Goal: Task Accomplishment & Management: Complete application form

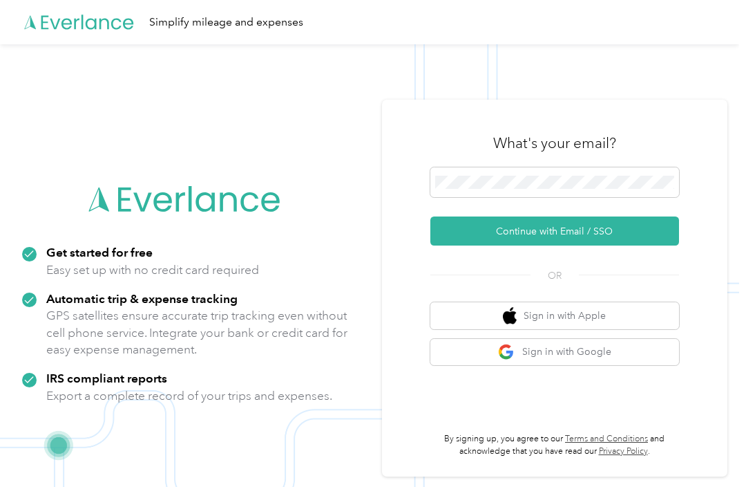
click at [509, 245] on button "Continue with Email / SSO" at bounding box center [555, 230] width 249 height 29
click at [476, 245] on button "Continue with Email / SSO" at bounding box center [555, 230] width 249 height 29
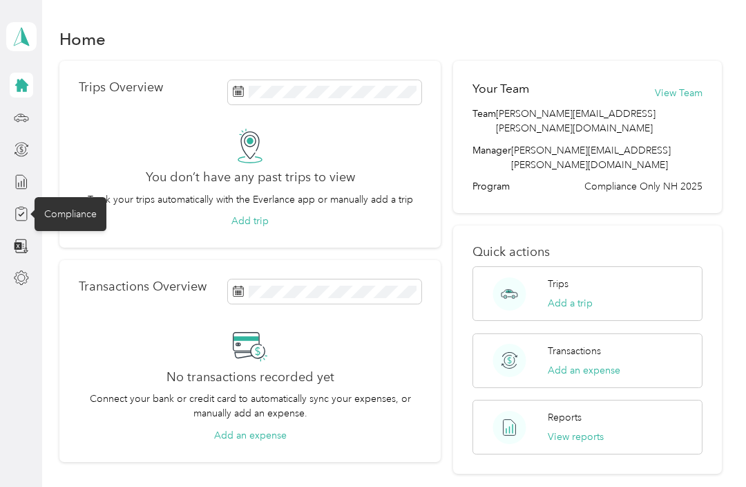
click at [62, 218] on div "Compliance" at bounding box center [71, 214] width 72 height 34
click at [19, 215] on icon at bounding box center [21, 214] width 6 height 4
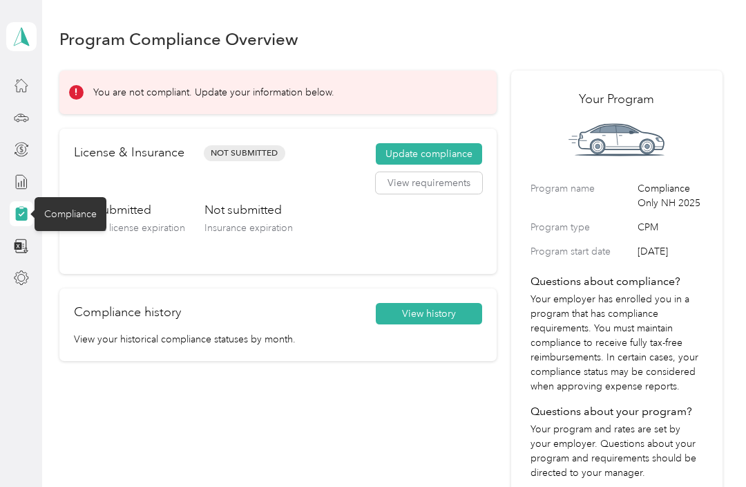
click at [417, 154] on button "Update compliance" at bounding box center [429, 154] width 106 height 22
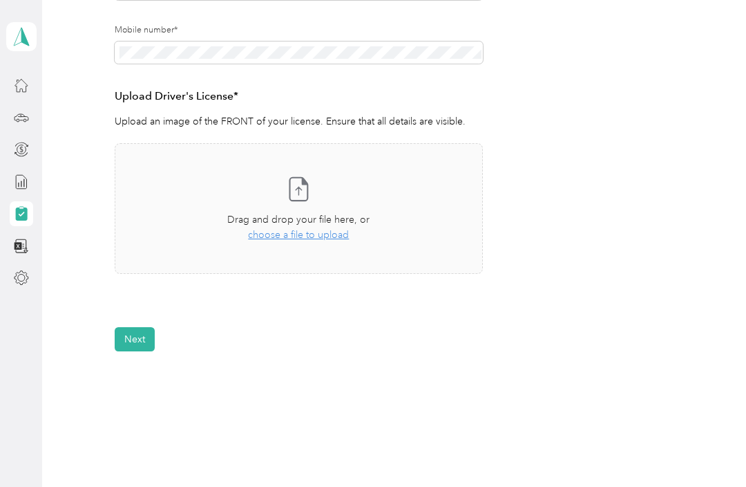
scroll to position [314, 0]
click at [275, 230] on span "choose a file to upload" at bounding box center [298, 233] width 101 height 12
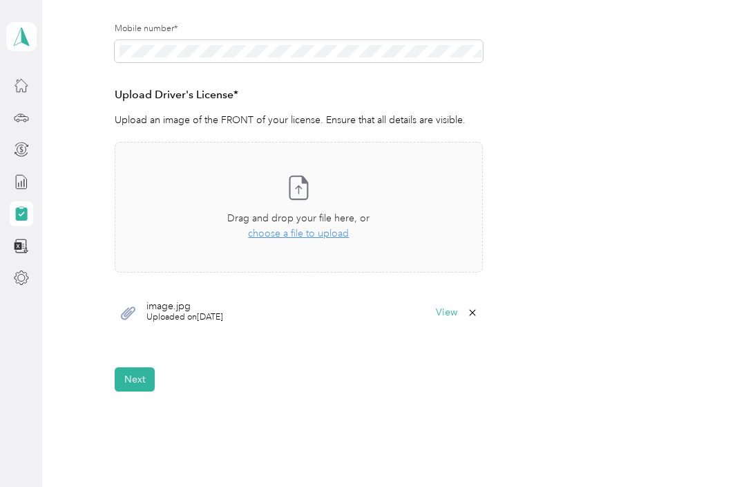
click at [286, 232] on span "choose a file to upload" at bounding box center [298, 233] width 101 height 12
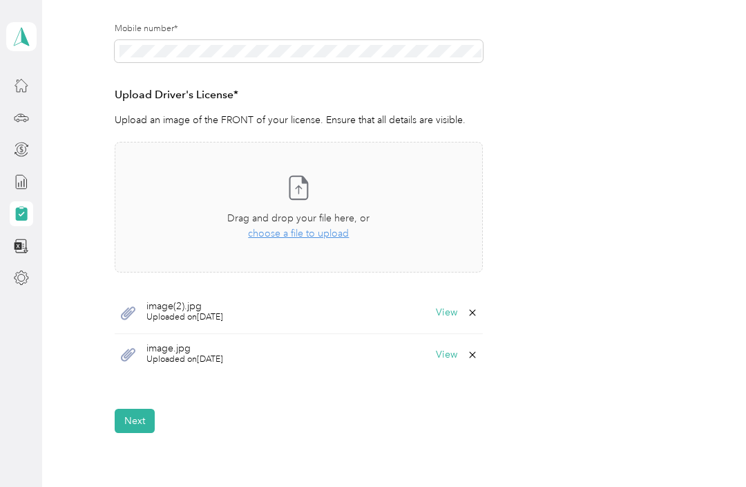
click at [279, 237] on span "choose a file to upload" at bounding box center [298, 233] width 101 height 12
click at [136, 422] on button "Next" at bounding box center [135, 420] width 40 height 24
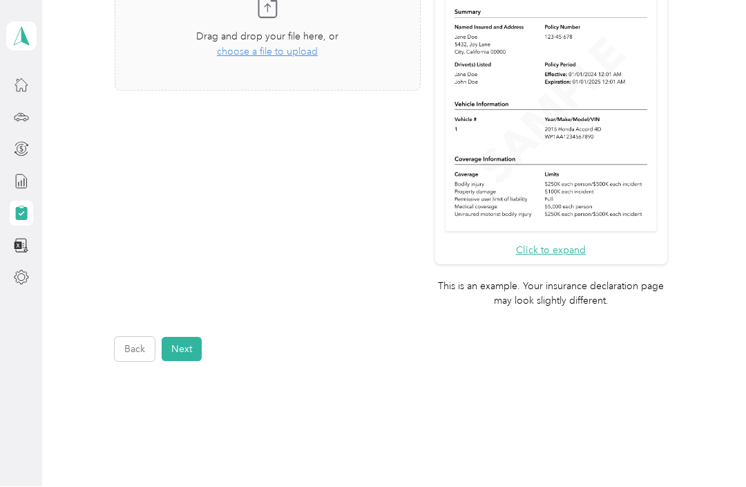
scroll to position [433, 0]
click at [182, 337] on button "Next" at bounding box center [182, 349] width 40 height 24
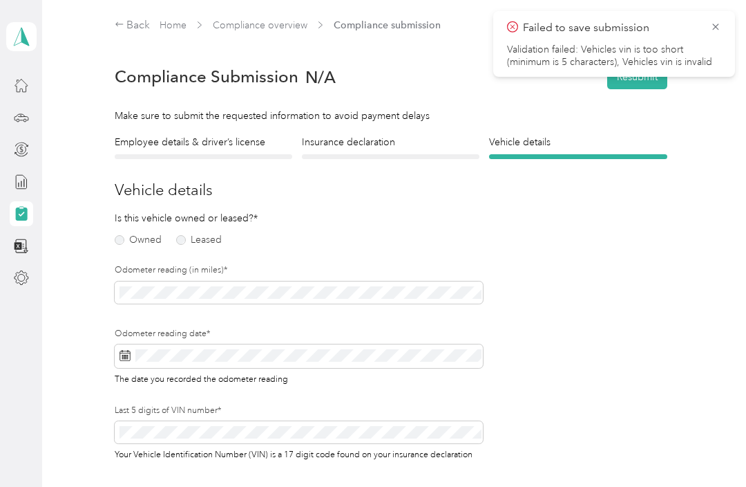
click at [123, 235] on label "Owned" at bounding box center [138, 240] width 47 height 10
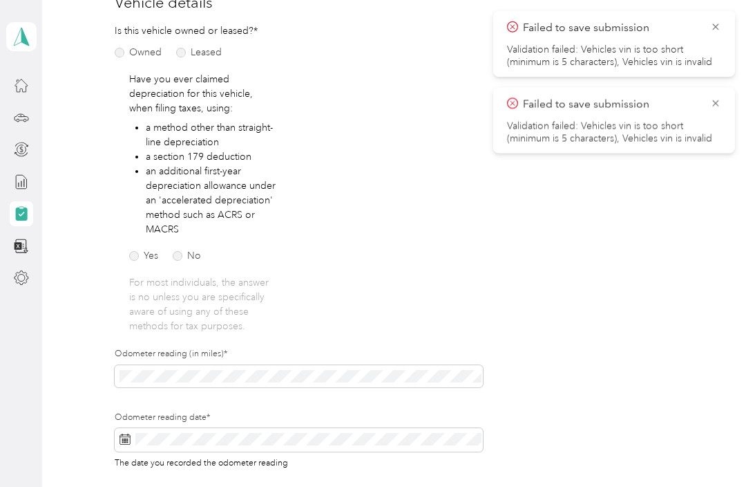
scroll to position [188, 0]
click at [145, 243] on div "Yes No" at bounding box center [178, 250] width 99 height 29
click at [136, 256] on label "Yes" at bounding box center [143, 255] width 29 height 10
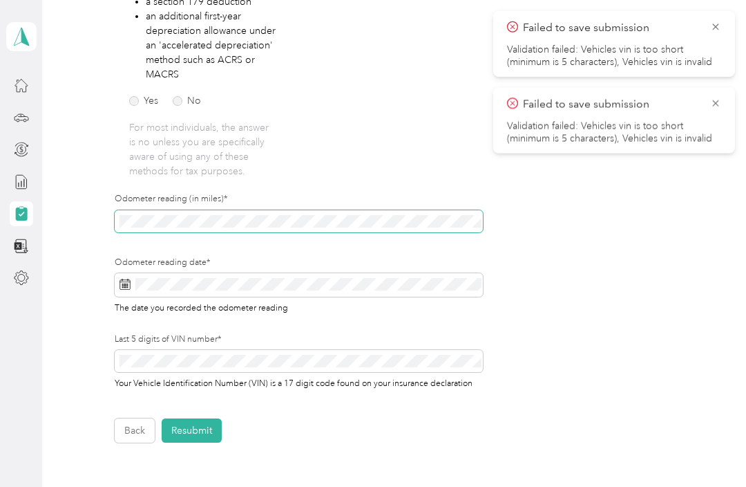
scroll to position [343, 0]
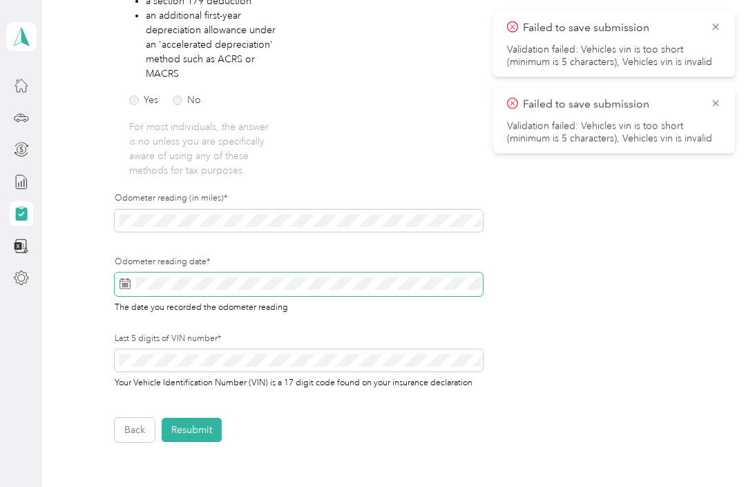
click at [147, 283] on span at bounding box center [299, 284] width 368 height 24
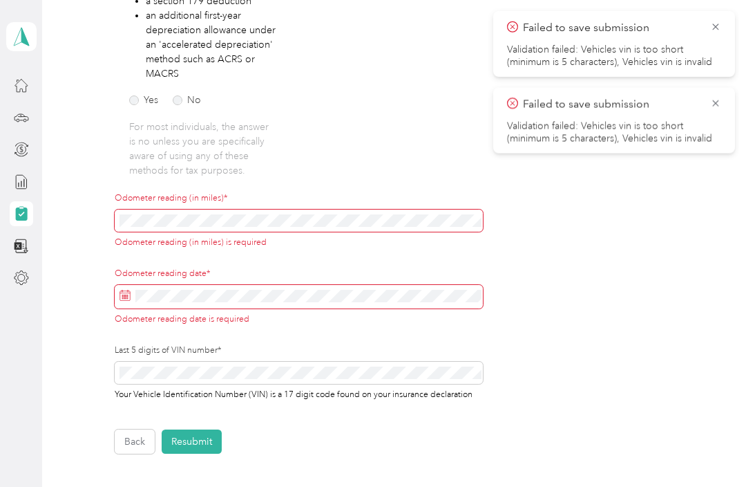
click at [177, 111] on div "Have you ever claimed depreciation for this vehicle, when filing taxes, using: …" at bounding box center [203, 46] width 148 height 261
click at [182, 100] on label "No" at bounding box center [187, 100] width 28 height 10
click at [137, 98] on label "Yes" at bounding box center [143, 100] width 29 height 10
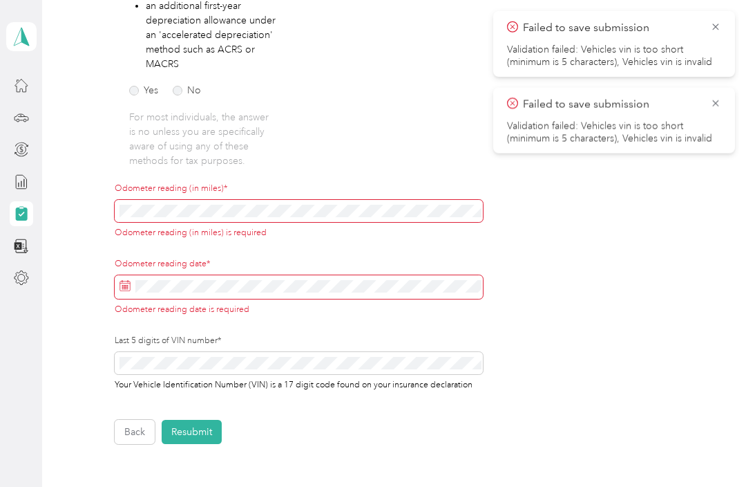
scroll to position [353, 0]
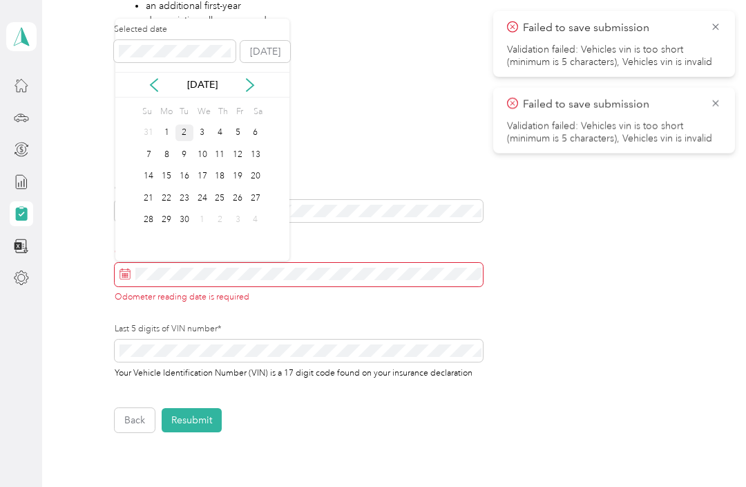
click at [187, 133] on div "2" at bounding box center [185, 132] width 18 height 17
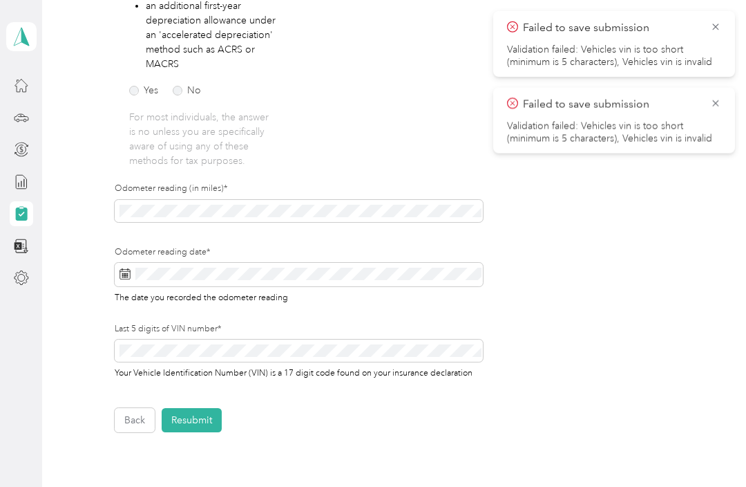
click at [193, 411] on button "Resubmit" at bounding box center [192, 420] width 60 height 24
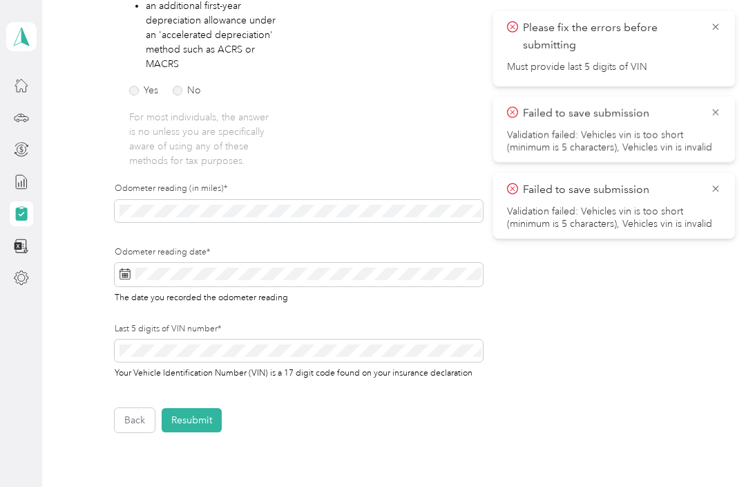
click at [192, 422] on button "Resubmit" at bounding box center [192, 420] width 60 height 24
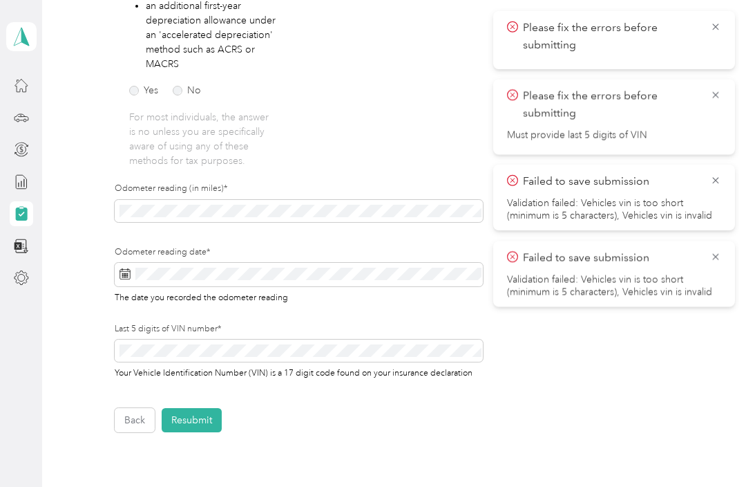
click at [195, 411] on button "Resubmit" at bounding box center [192, 420] width 60 height 24
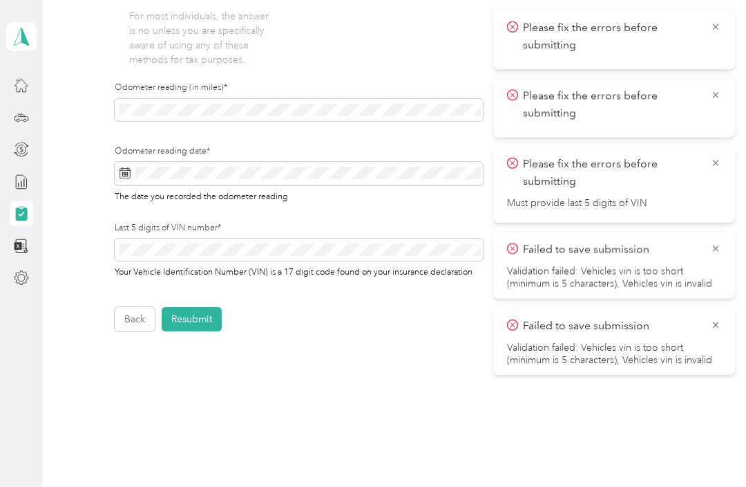
scroll to position [451, 0]
click at [192, 315] on button "Resubmit" at bounding box center [192, 321] width 60 height 24
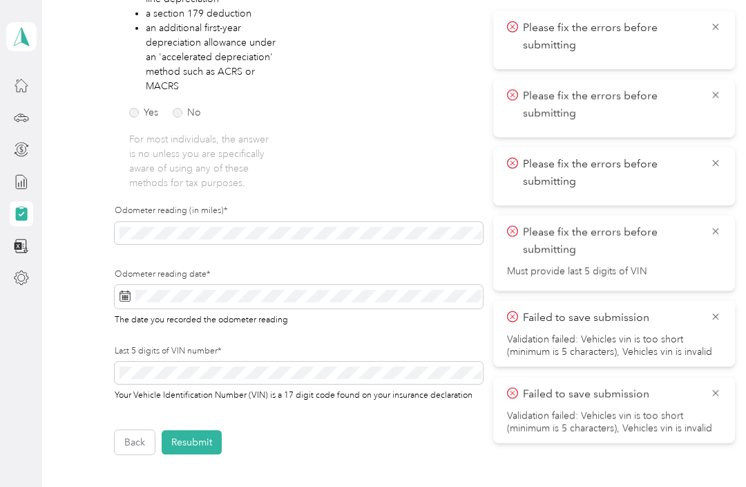
scroll to position [328, 0]
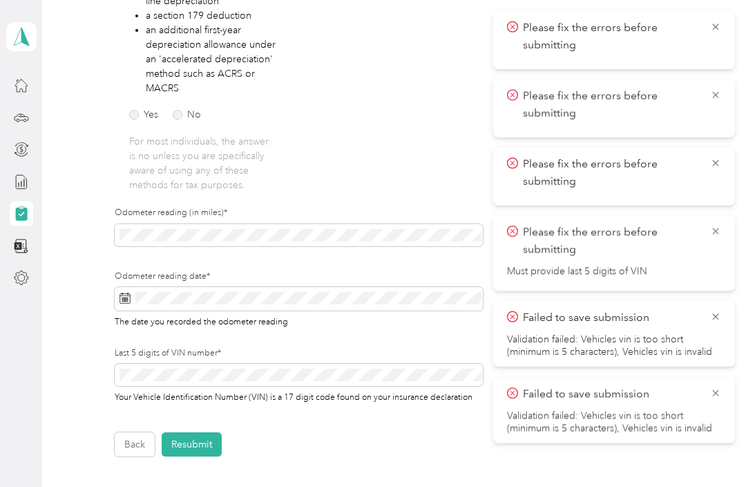
click at [714, 387] on icon at bounding box center [716, 392] width 11 height 12
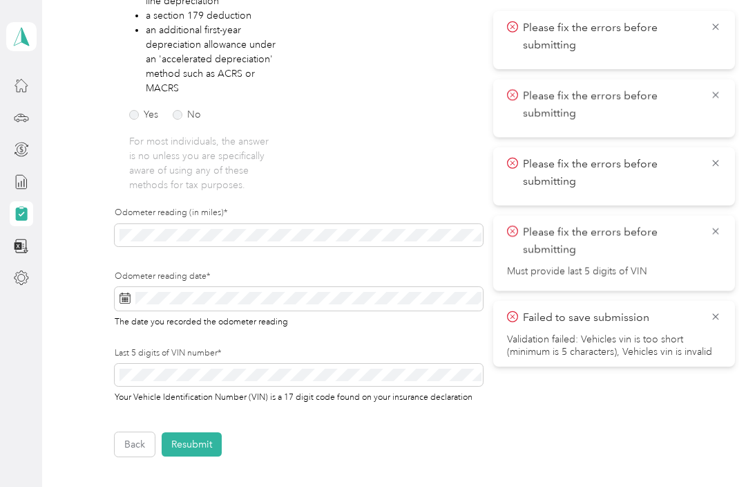
click at [715, 321] on icon at bounding box center [716, 316] width 11 height 12
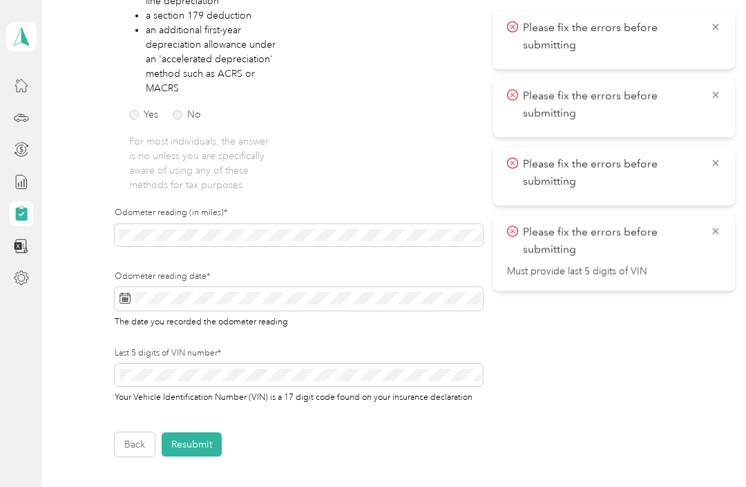
click at [717, 237] on icon at bounding box center [716, 231] width 11 height 12
click at [715, 165] on icon at bounding box center [716, 163] width 6 height 6
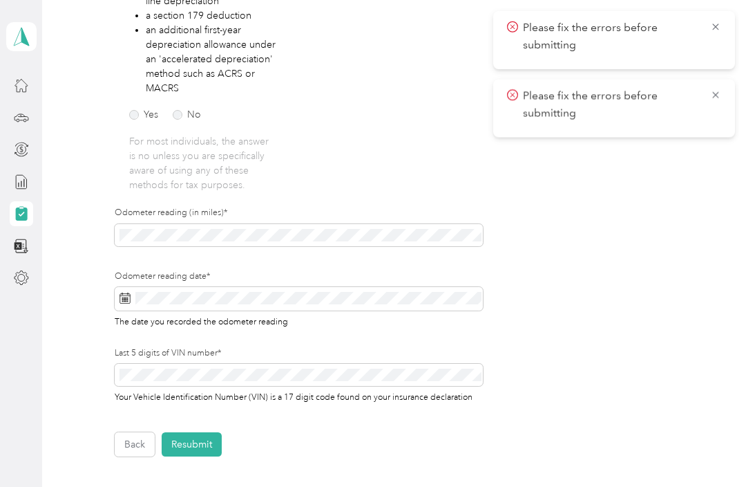
click at [713, 101] on icon at bounding box center [716, 94] width 11 height 12
click at [715, 26] on icon at bounding box center [716, 27] width 11 height 12
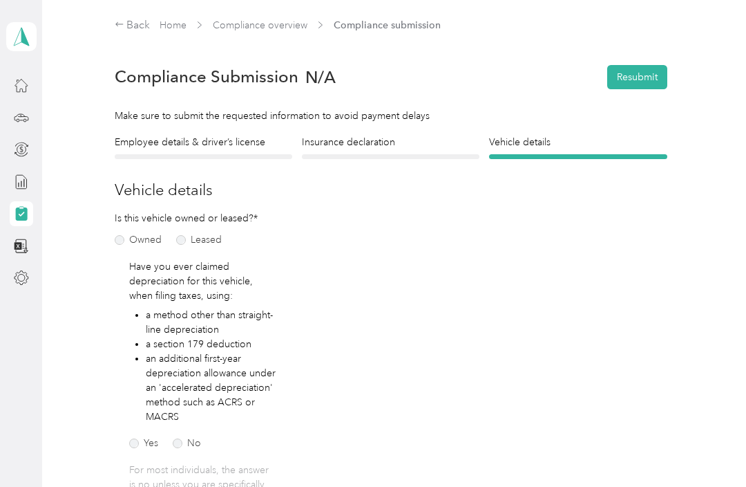
scroll to position [0, 0]
click at [656, 80] on button "Resubmit" at bounding box center [638, 77] width 60 height 24
click at [720, 21] on icon at bounding box center [716, 27] width 11 height 12
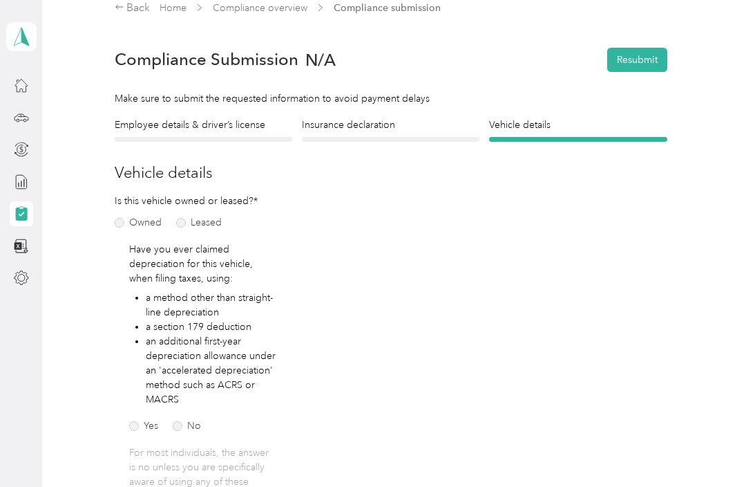
scroll to position [16, 0]
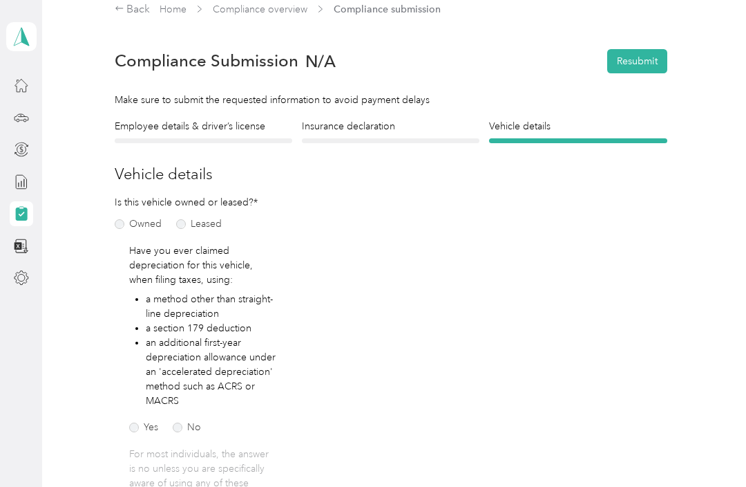
click at [126, 223] on label "Owned" at bounding box center [138, 224] width 47 height 10
click at [115, 226] on label "Owned" at bounding box center [138, 224] width 47 height 10
click at [359, 129] on h4 "Insurance declaration" at bounding box center [391, 126] width 178 height 15
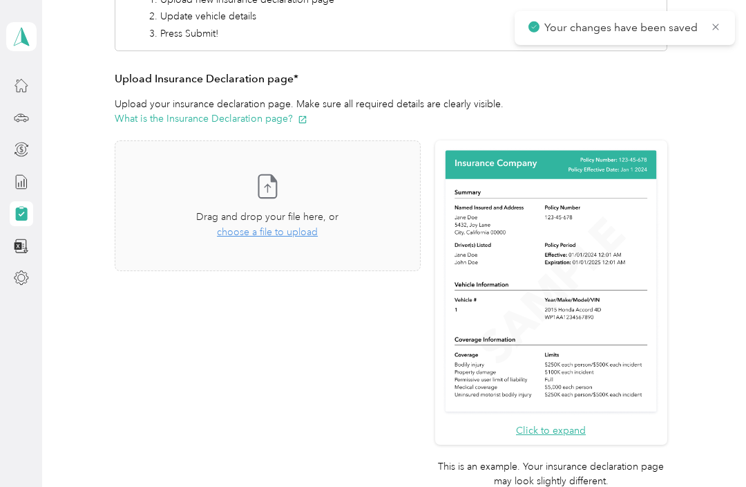
scroll to position [253, 0]
click at [254, 232] on span "choose a file to upload" at bounding box center [267, 232] width 101 height 12
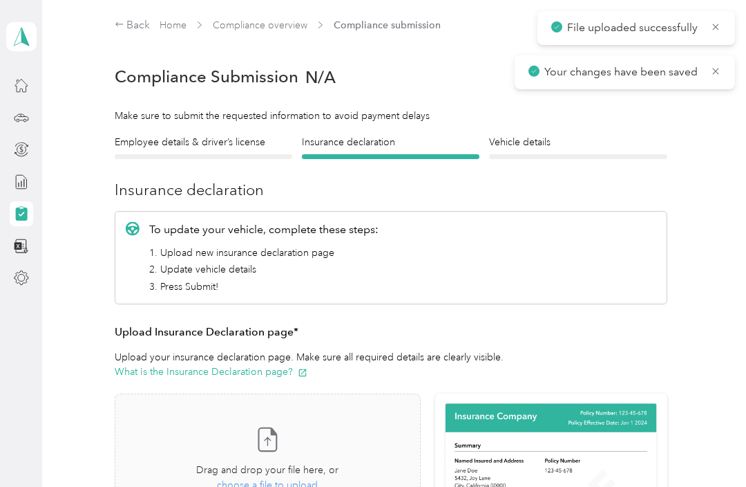
scroll to position [0, 0]
click at [535, 144] on h4 "Vehicle details" at bounding box center [578, 142] width 178 height 15
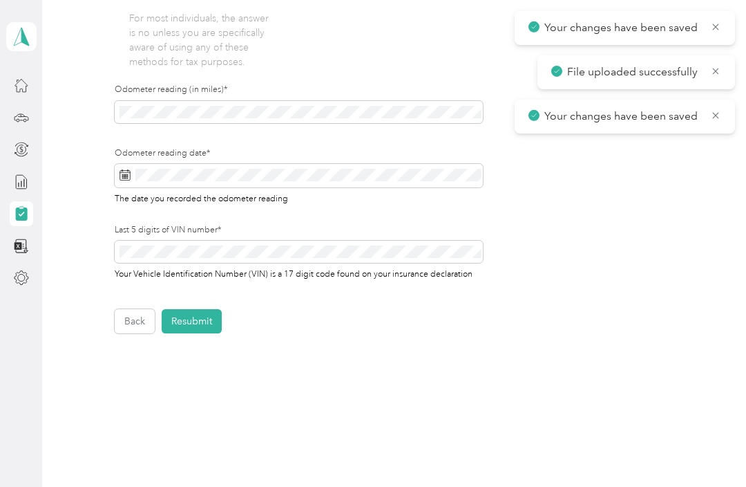
click at [191, 320] on button "Resubmit" at bounding box center [192, 321] width 60 height 24
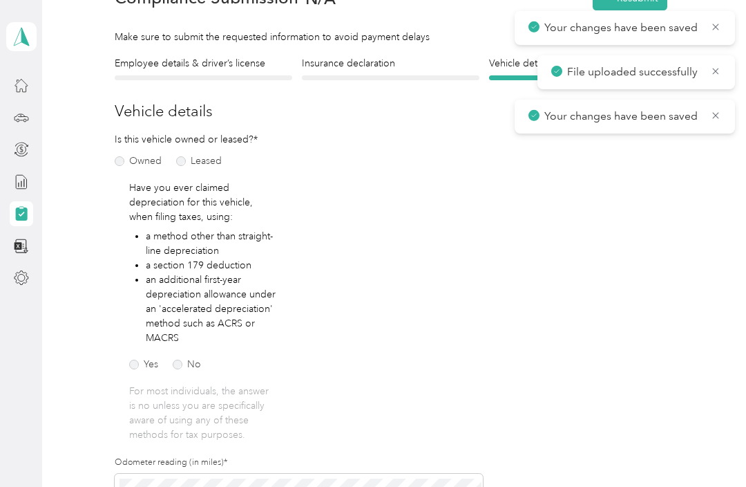
scroll to position [17, 0]
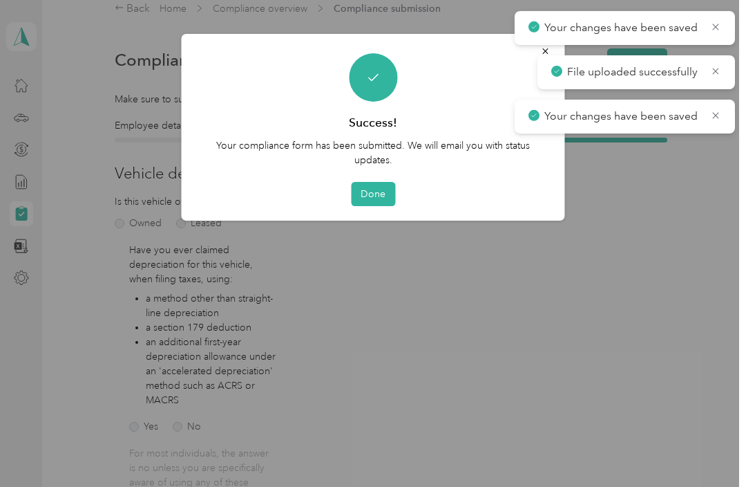
click at [373, 199] on button "Done" at bounding box center [373, 194] width 44 height 24
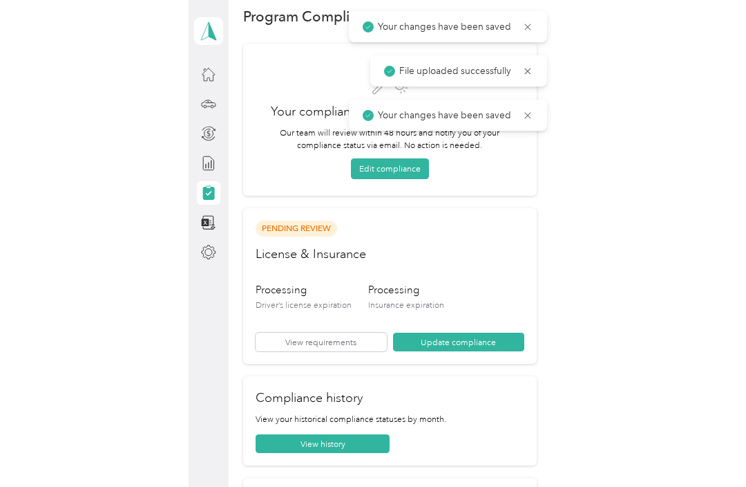
scroll to position [1, 0]
